Goal: Complete application form

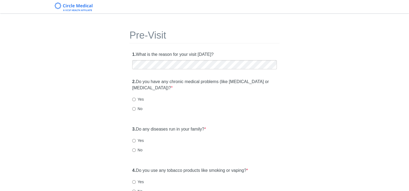
click at [136, 99] on label "Yes" at bounding box center [138, 99] width 12 height 5
click at [136, 99] on input "Yes" at bounding box center [134, 100] width 4 height 4
radio input "true"
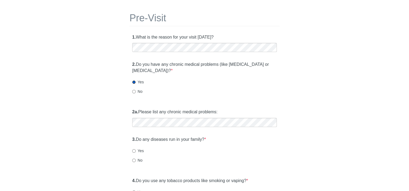
scroll to position [27, 0]
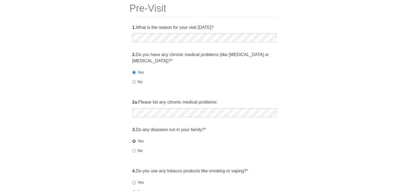
click at [134, 142] on input "Yes" at bounding box center [134, 142] width 4 height 4
radio input "true"
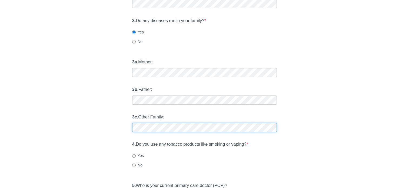
scroll to position [162, 0]
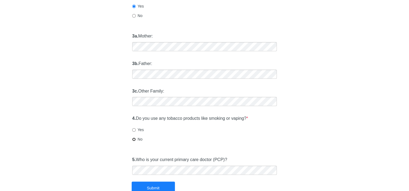
click at [134, 140] on input "No" at bounding box center [134, 140] width 4 height 4
radio input "true"
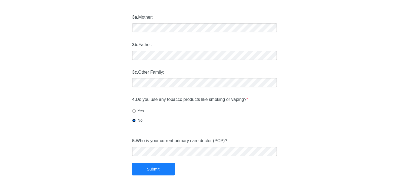
scroll to position [198, 0]
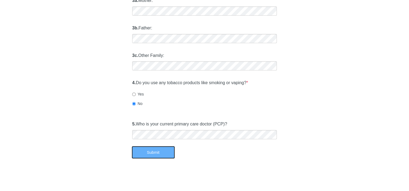
click at [155, 154] on button "Submit" at bounding box center [153, 152] width 43 height 13
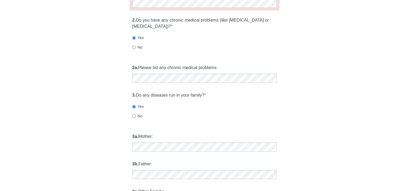
scroll to position [0, 0]
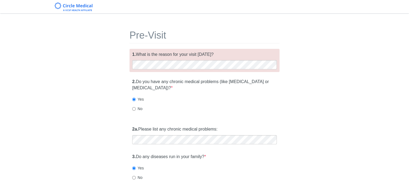
click at [159, 74] on div "Pre-Visit 1. What is the reason for your visit [DATE]? 2. Do you have any chron…" at bounding box center [204, 181] width 158 height 325
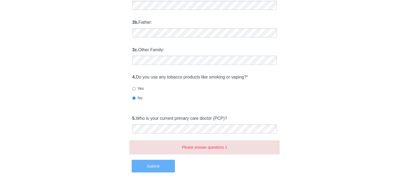
scroll to position [217, 0]
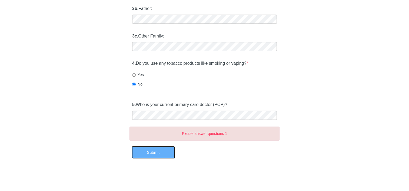
click at [154, 156] on button "Submit" at bounding box center [153, 152] width 43 height 13
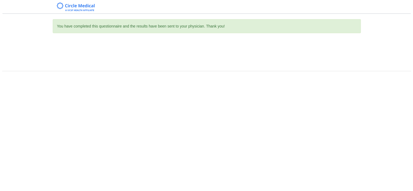
scroll to position [0, 0]
